Goal: Task Accomplishment & Management: Use online tool/utility

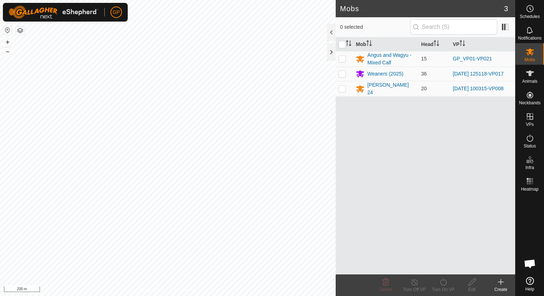
scroll to position [1656, 0]
click at [530, 8] on icon at bounding box center [530, 9] width 1 height 2
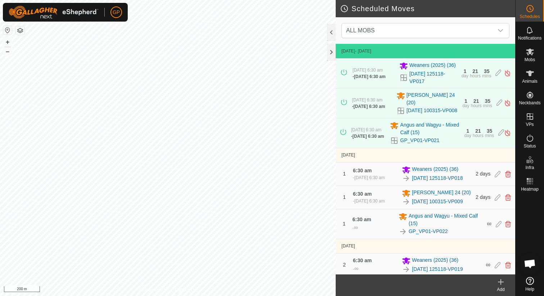
scroll to position [41, 0]
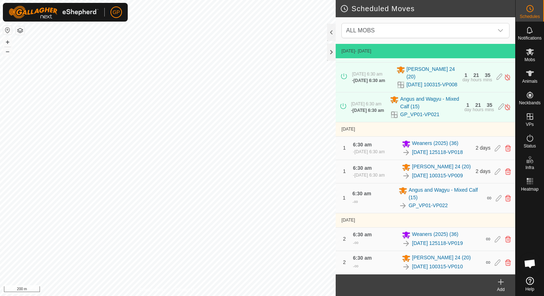
click at [502, 284] on icon at bounding box center [501, 282] width 9 height 9
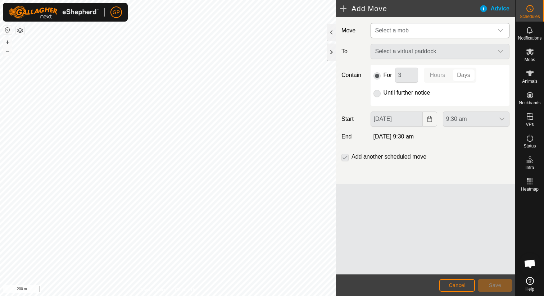
click at [402, 27] on span "Select a mob" at bounding box center [391, 30] width 33 height 6
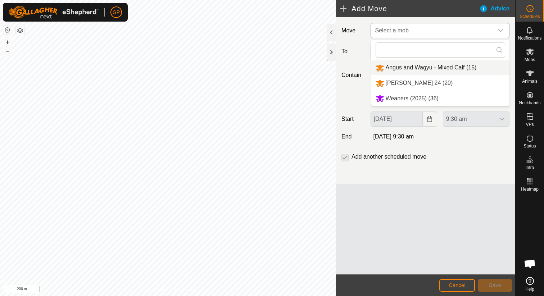
click at [397, 71] on li "Angus and Wagyu - Mixed Calf (15)" at bounding box center [440, 67] width 138 height 15
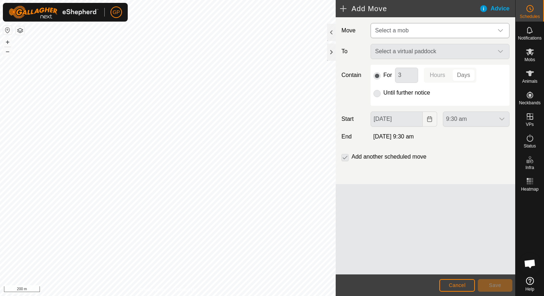
type input "[DATE]"
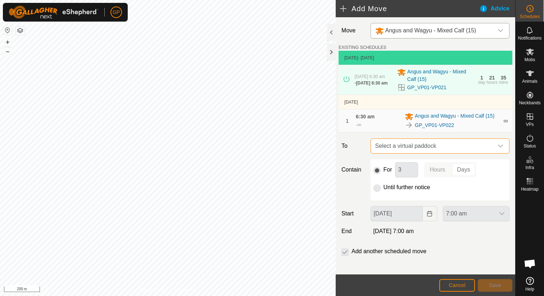
click at [397, 149] on span "Select a virtual paddock" at bounding box center [432, 146] width 121 height 14
